Goal: Task Accomplishment & Management: Manage account settings

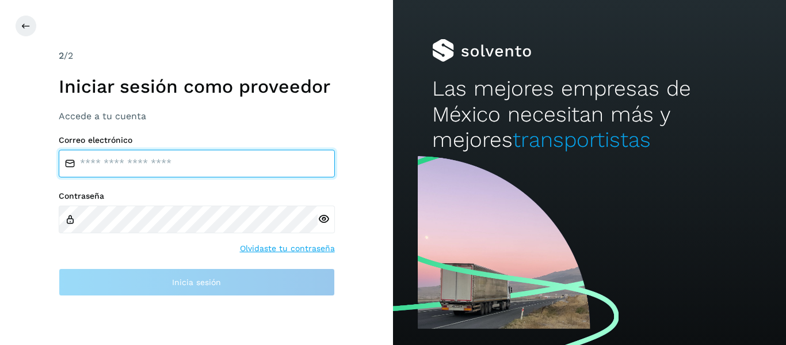
type input "**********"
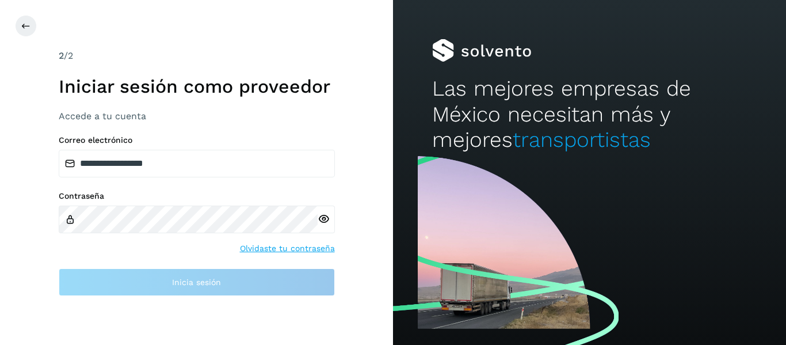
click at [186, 238] on div "Contraseña Olvidaste tu contraseña" at bounding box center [197, 222] width 276 height 63
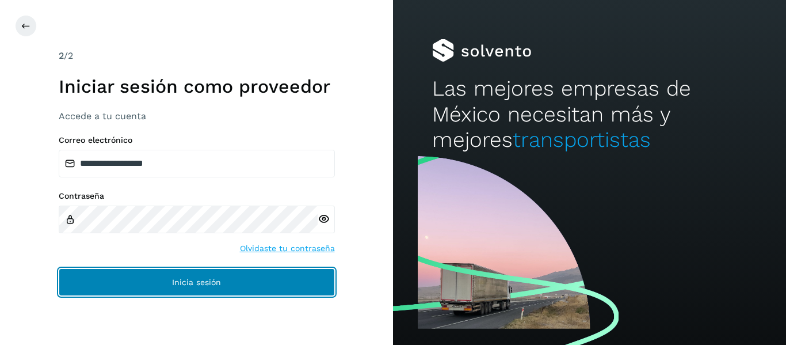
click at [190, 272] on button "Inicia sesión" at bounding box center [197, 282] width 276 height 28
click at [195, 287] on button "Inicia sesión" at bounding box center [197, 282] width 276 height 28
click at [310, 280] on button "Inicia sesión" at bounding box center [197, 282] width 276 height 28
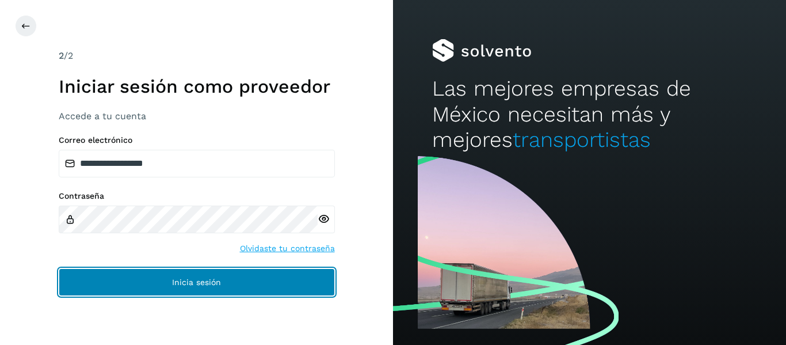
click at [310, 280] on button "Inicia sesión" at bounding box center [197, 282] width 276 height 28
